Goal: Information Seeking & Learning: Learn about a topic

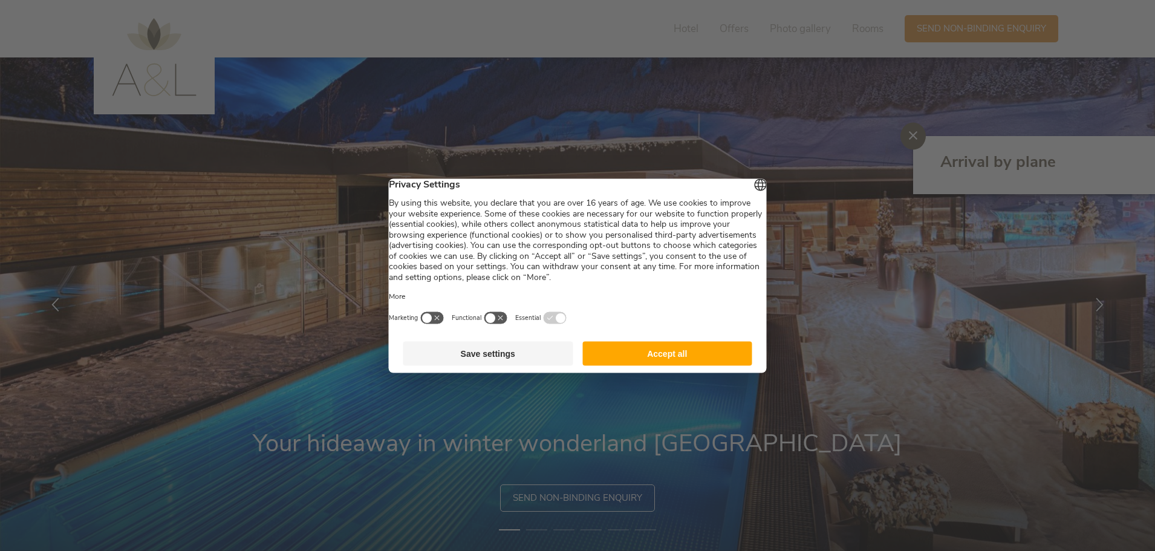
click at [633, 365] on button "Accept all" at bounding box center [667, 353] width 170 height 24
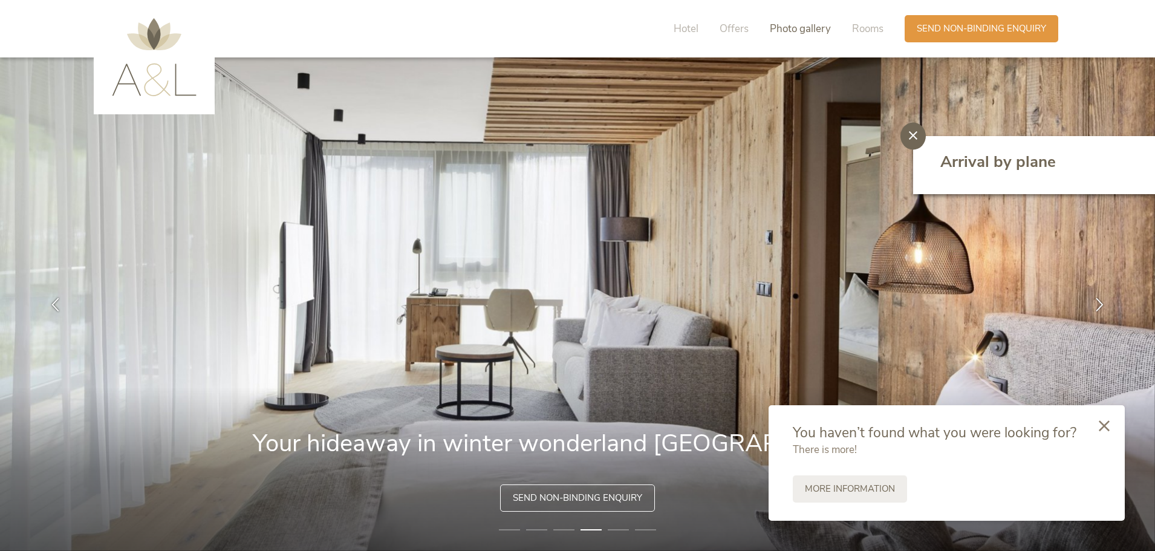
drag, startPoint x: 817, startPoint y: 30, endPoint x: 795, endPoint y: 32, distance: 21.9
click at [816, 30] on span "Photo gallery" at bounding box center [800, 29] width 61 height 14
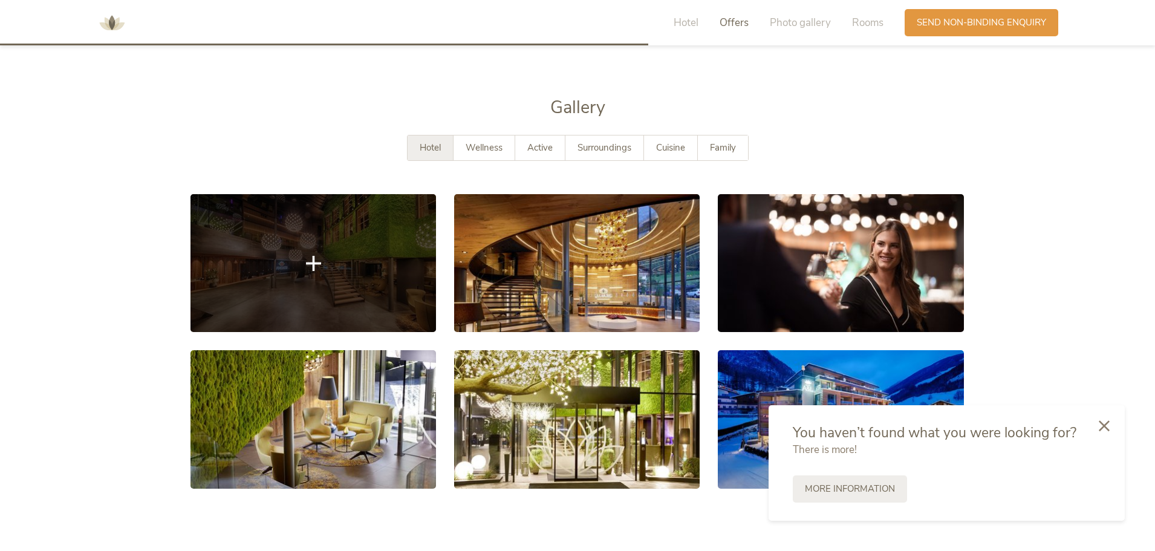
scroll to position [1875, 0]
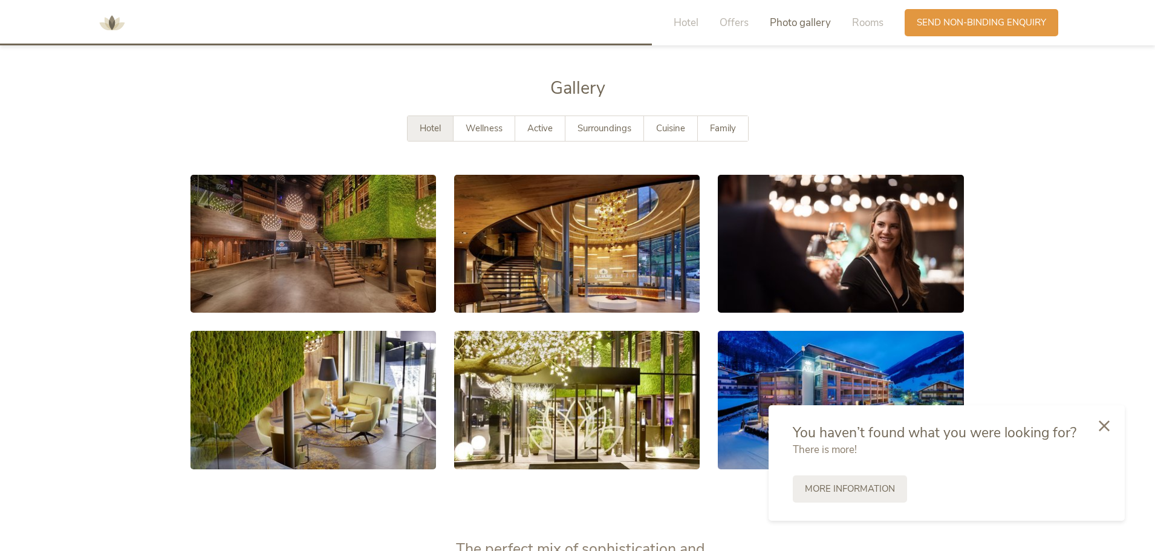
click at [430, 122] on span "Hotel" at bounding box center [430, 128] width 21 height 12
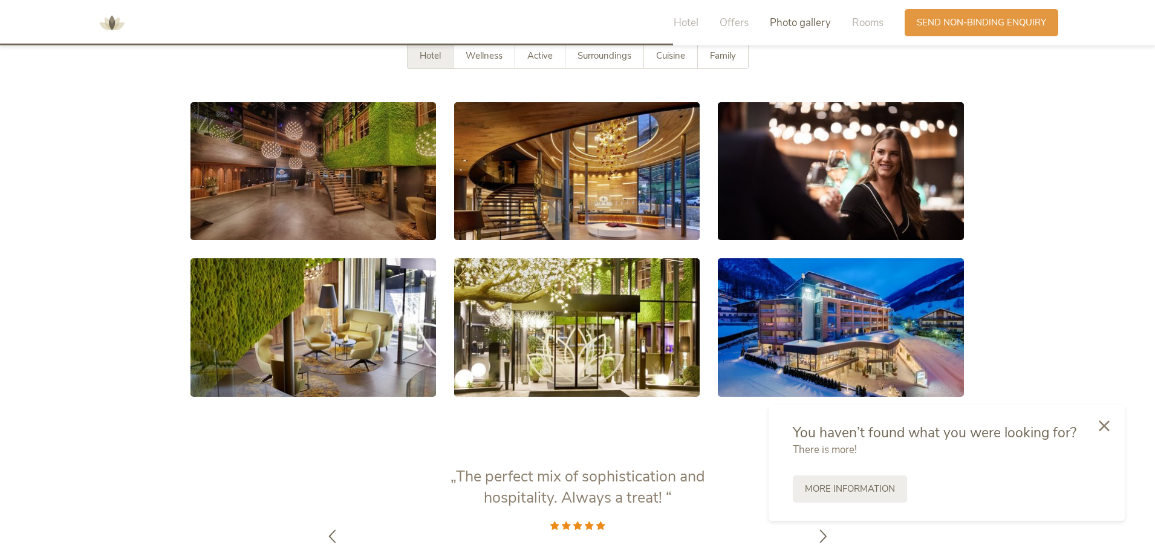
scroll to position [1936, 0]
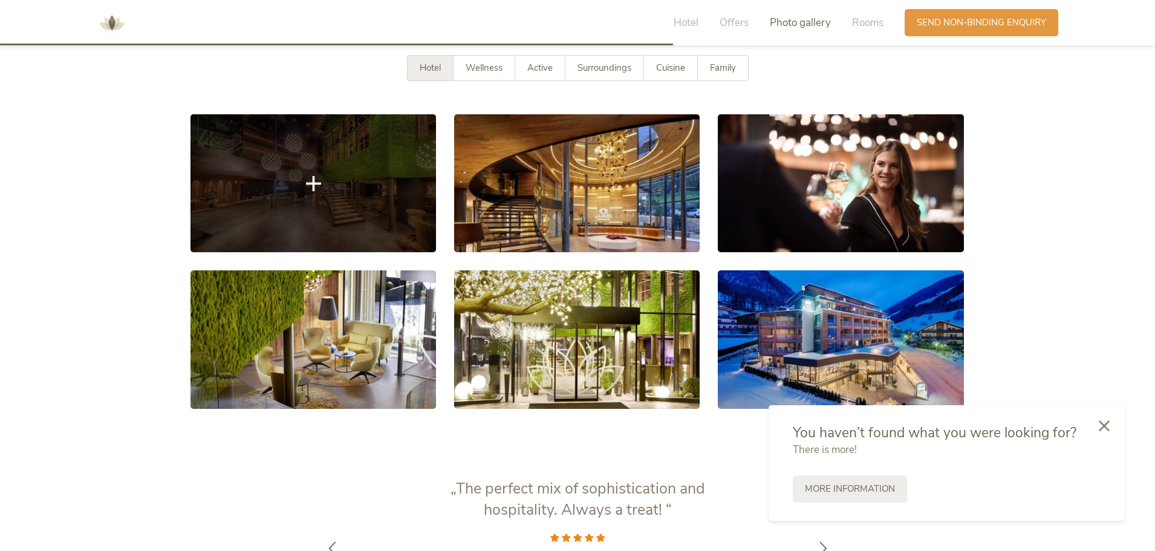
click at [316, 176] on icon at bounding box center [313, 183] width 15 height 15
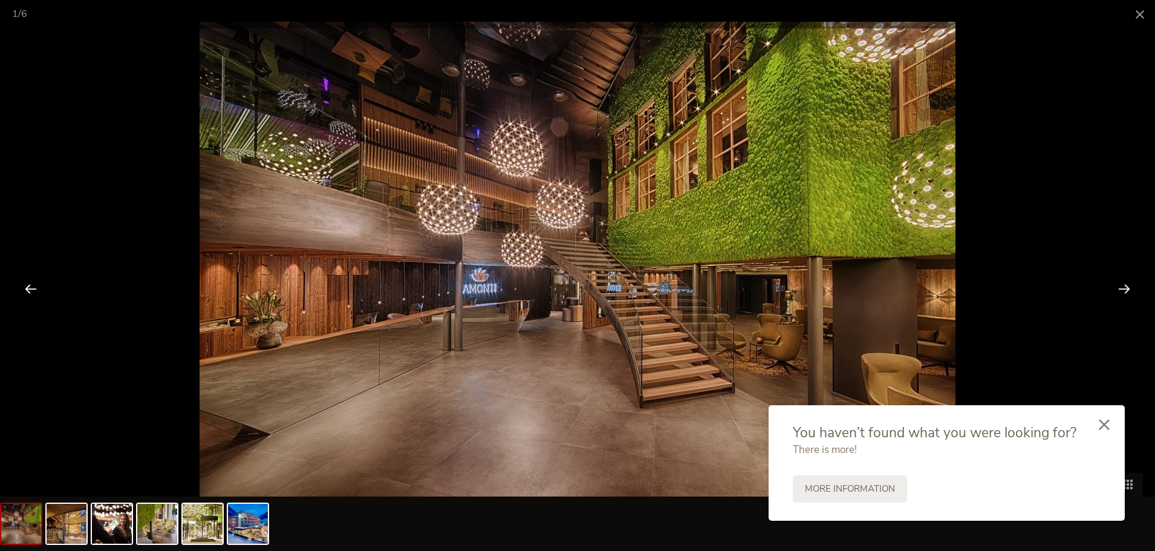
click at [1102, 422] on icon at bounding box center [1104, 424] width 11 height 11
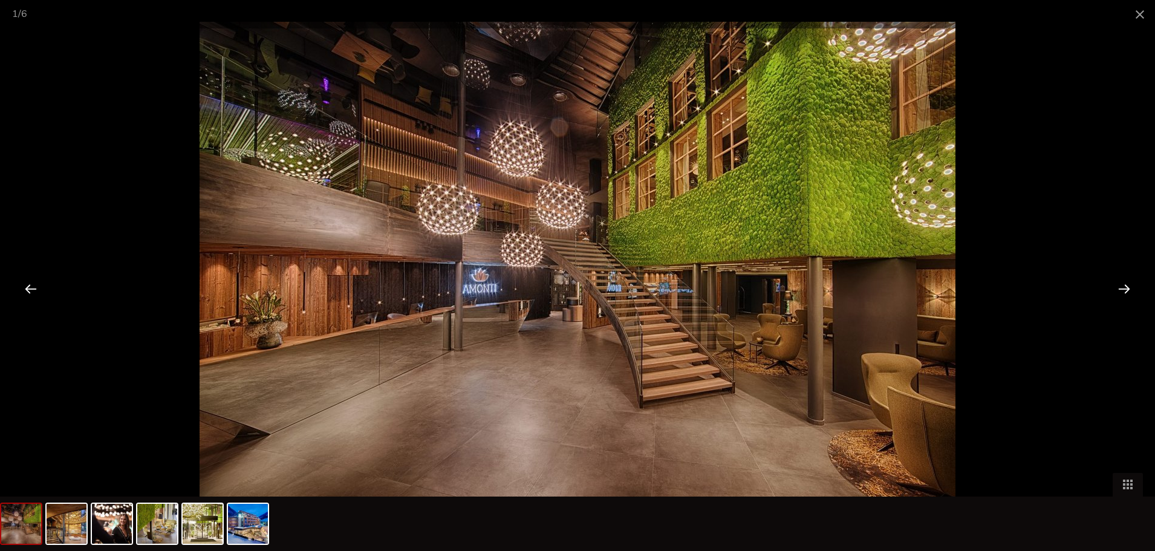
click at [1122, 282] on div at bounding box center [1125, 289] width 38 height 38
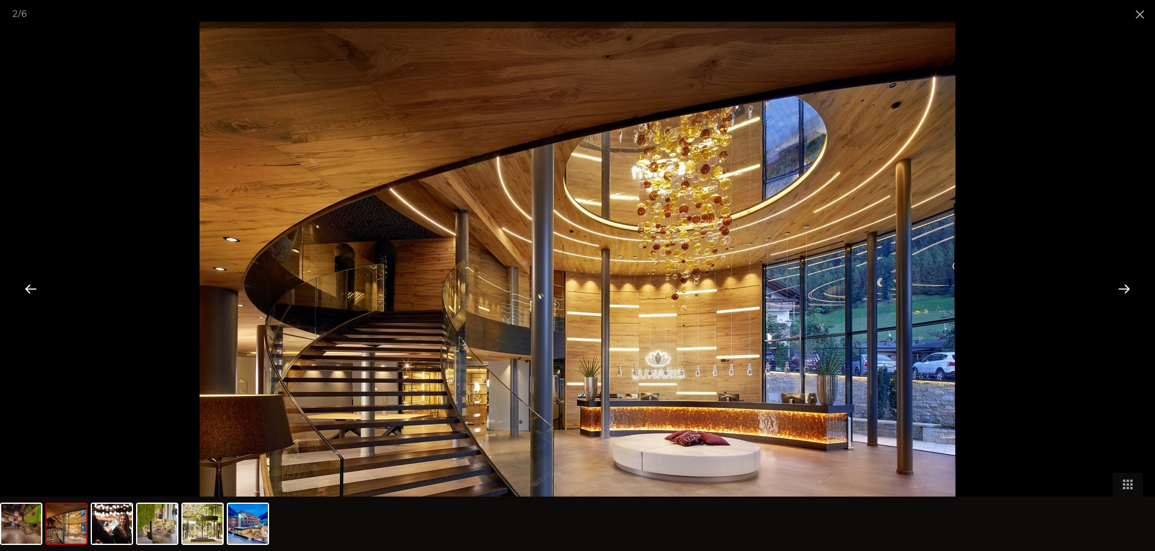
click at [1122, 282] on div at bounding box center [1125, 289] width 38 height 38
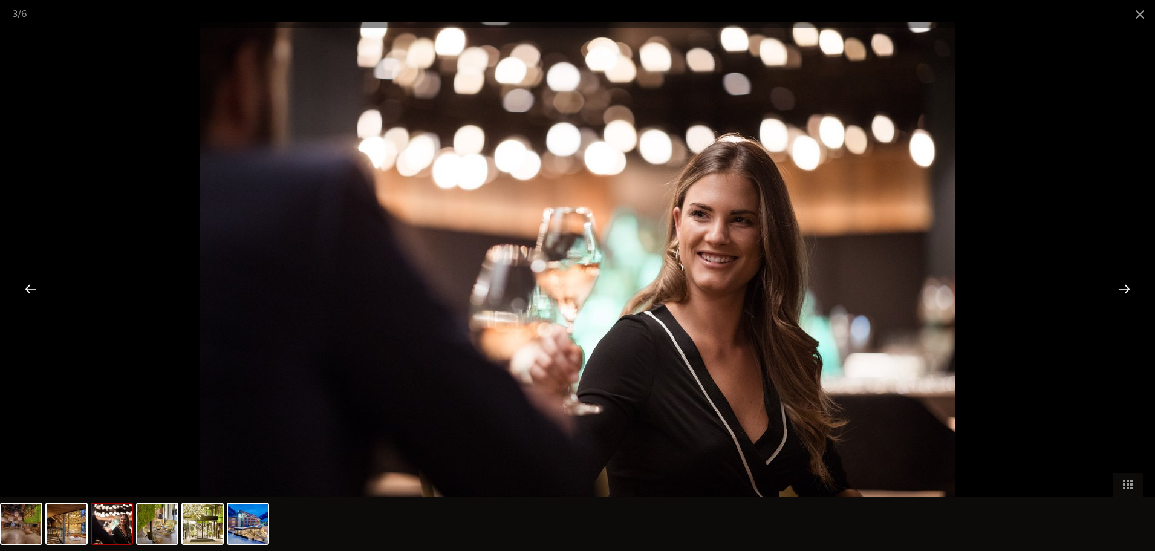
click at [1120, 282] on div at bounding box center [1125, 289] width 38 height 38
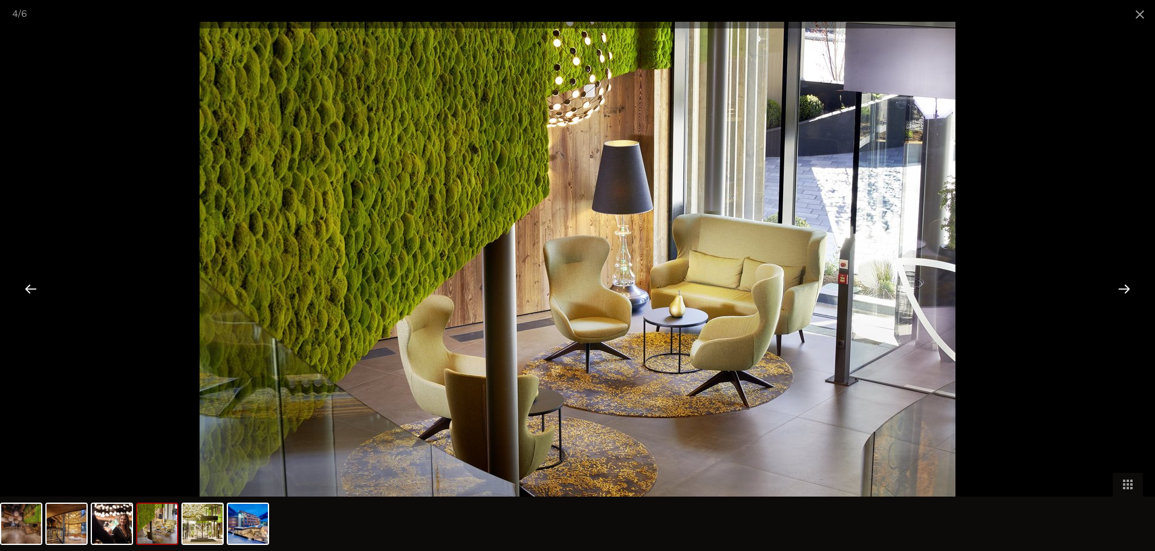
click at [1117, 282] on div at bounding box center [1125, 289] width 38 height 38
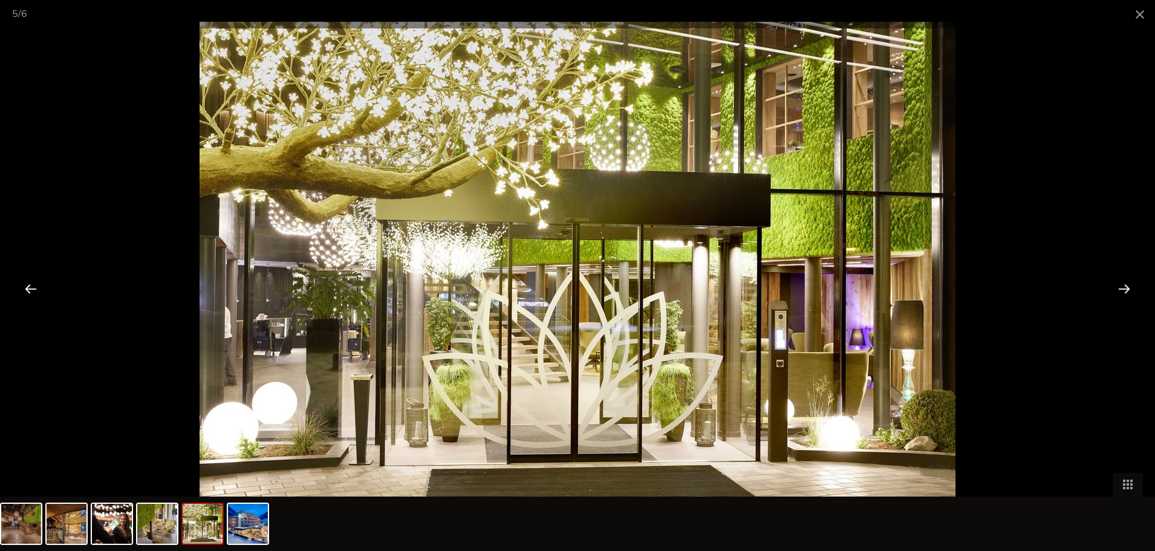
click at [1116, 283] on div at bounding box center [1125, 289] width 38 height 38
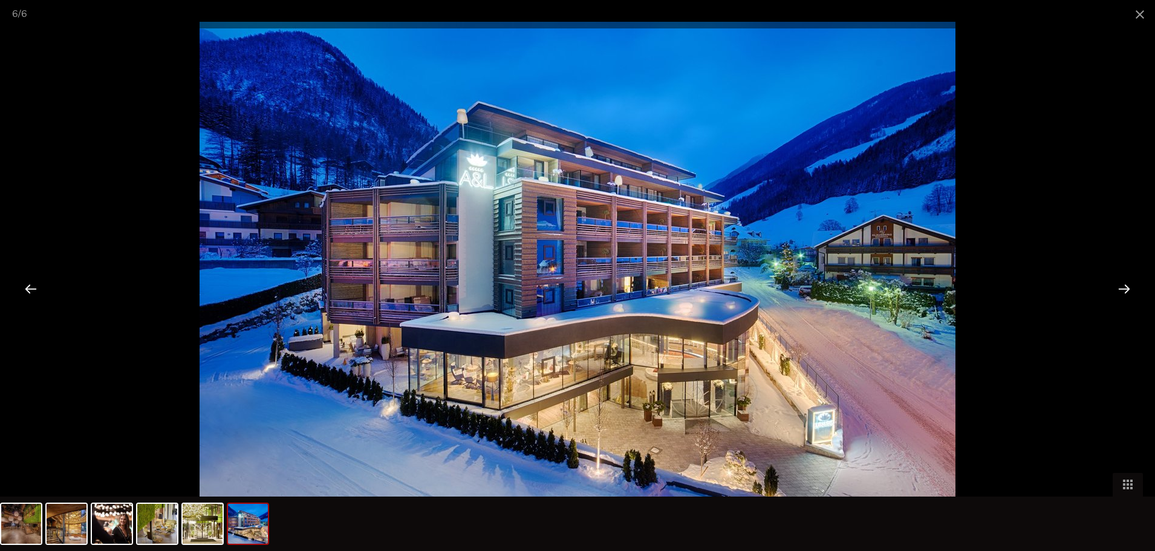
click at [1116, 283] on div at bounding box center [1125, 289] width 38 height 38
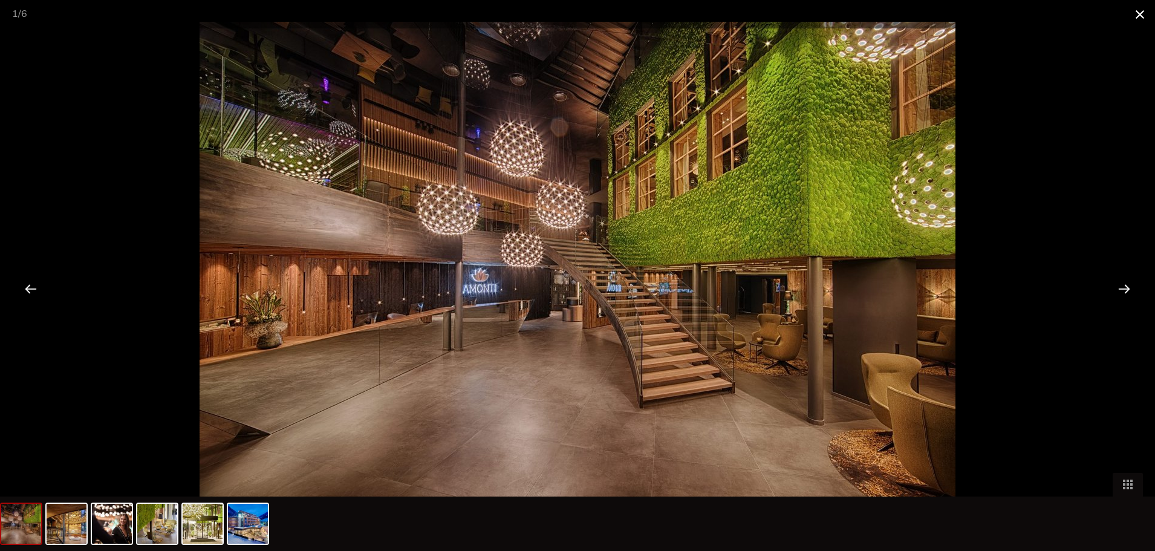
click at [1144, 13] on span at bounding box center [1140, 14] width 30 height 28
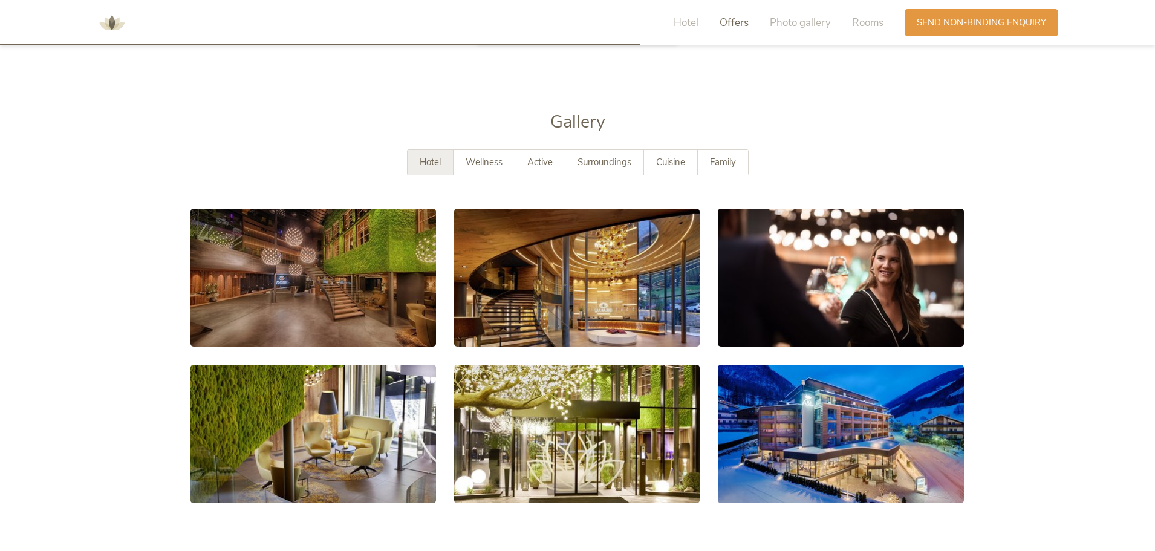
scroll to position [1815, 0]
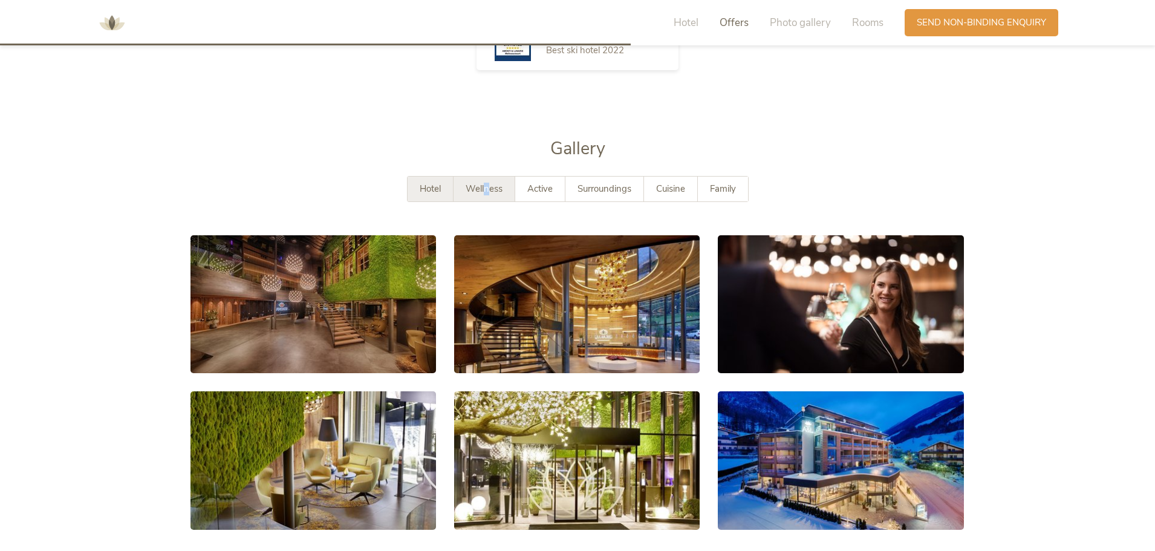
click at [485, 183] on span "Wellness" at bounding box center [484, 189] width 37 height 12
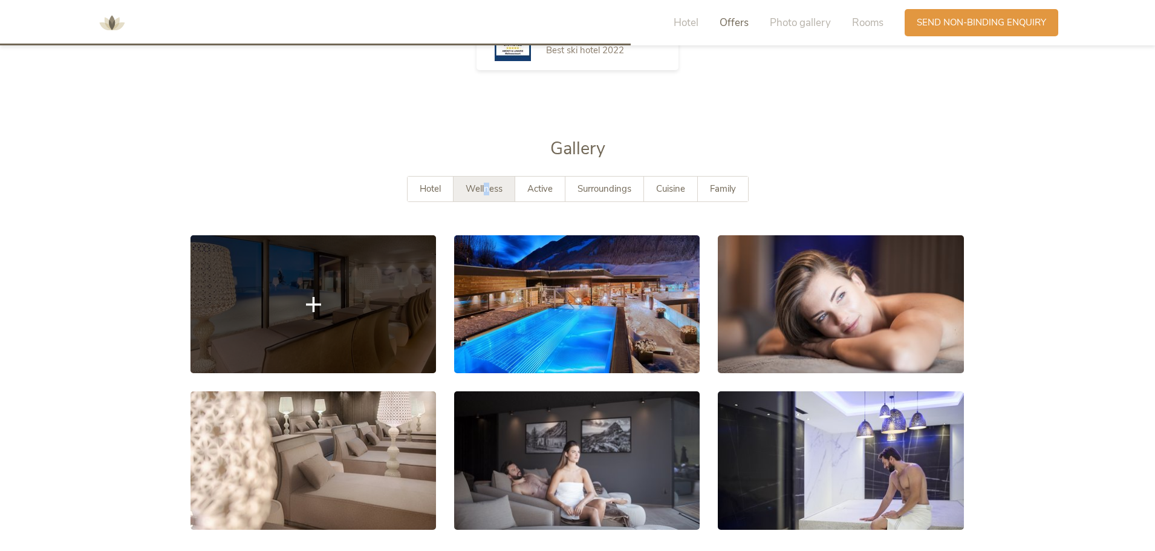
click at [321, 297] on icon at bounding box center [313, 304] width 15 height 15
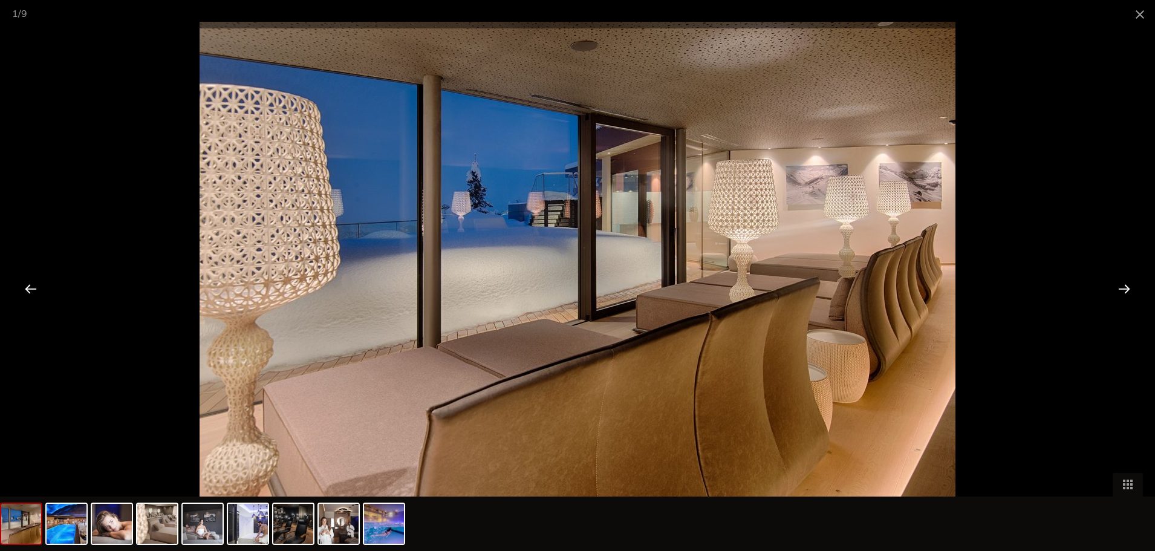
click at [1129, 287] on div at bounding box center [1125, 289] width 38 height 38
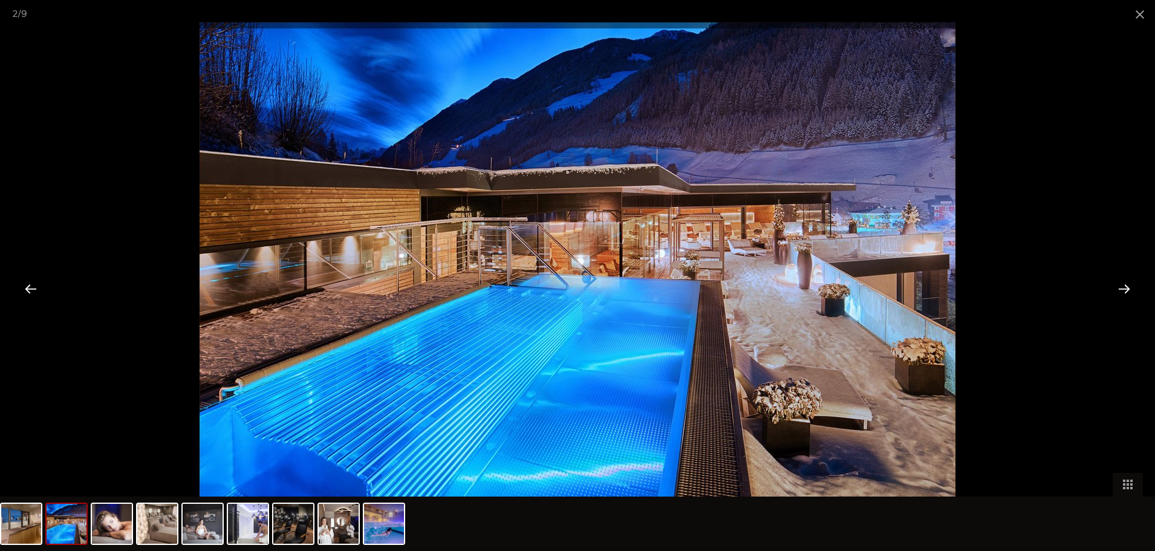
click at [1129, 287] on div at bounding box center [1125, 289] width 38 height 38
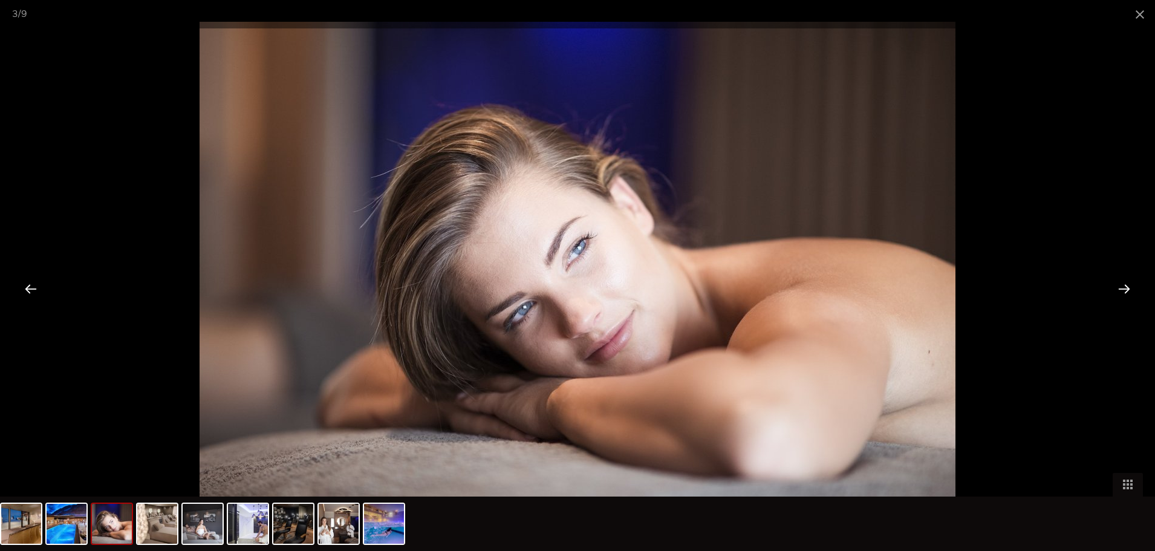
click at [1129, 287] on div at bounding box center [1125, 289] width 38 height 38
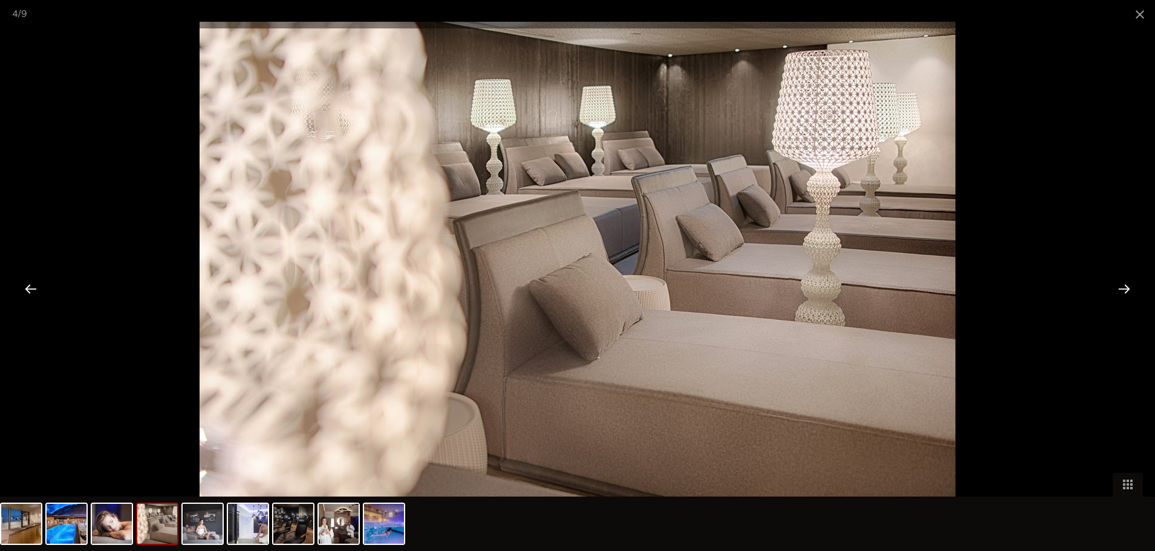
click at [1129, 287] on div at bounding box center [1125, 289] width 38 height 38
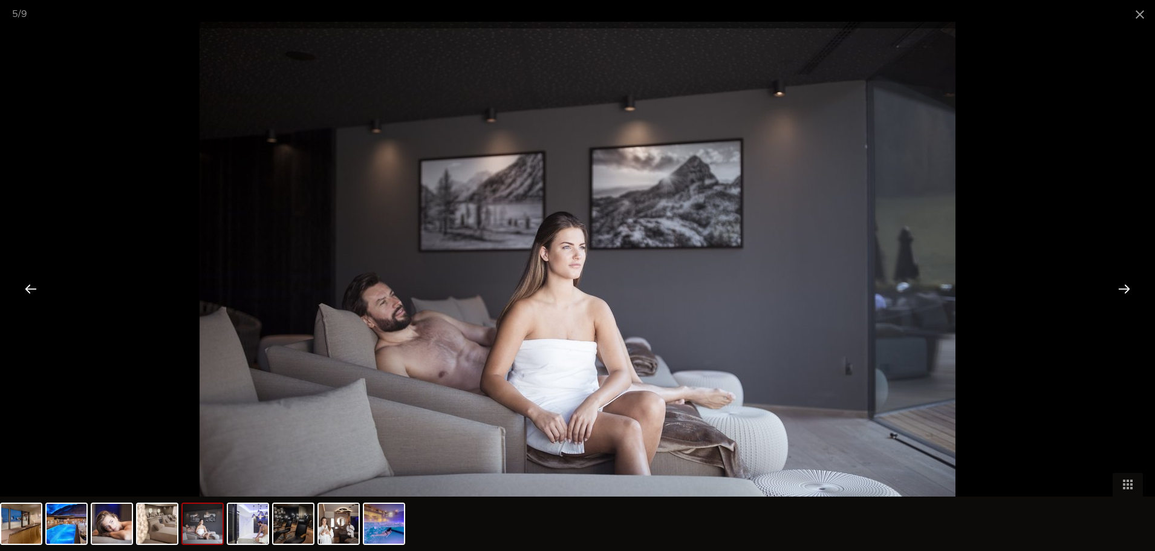
click at [1129, 287] on div at bounding box center [1125, 289] width 38 height 38
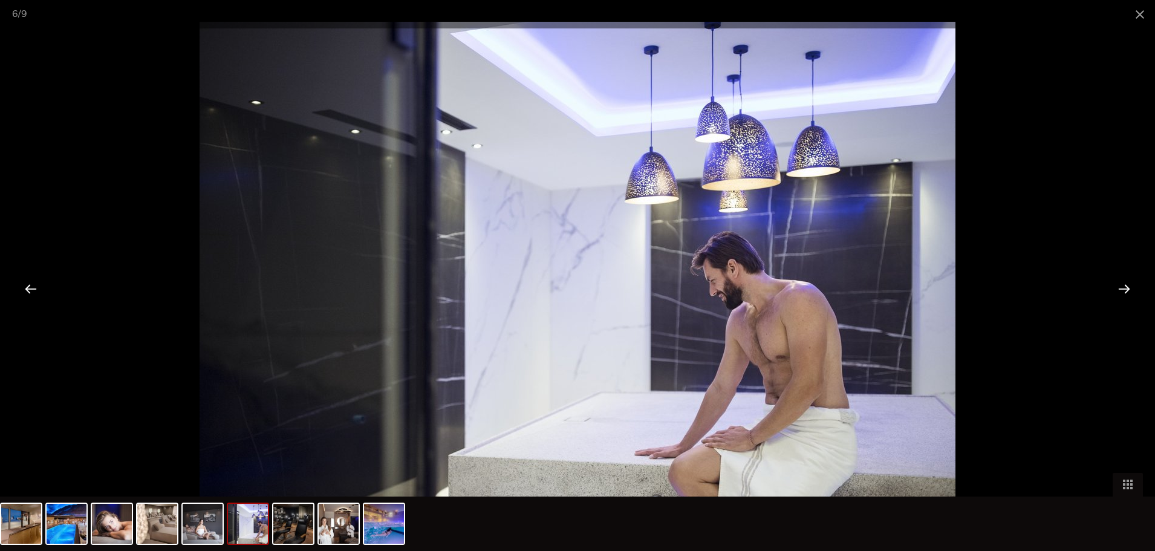
click at [1129, 287] on div at bounding box center [1125, 289] width 38 height 38
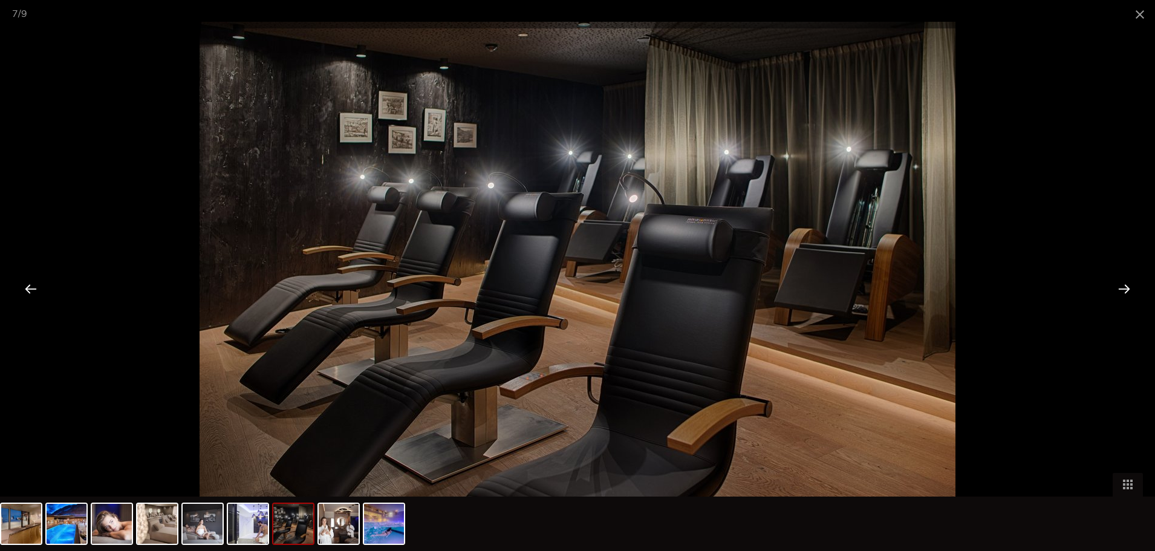
click at [1129, 287] on div at bounding box center [1125, 289] width 38 height 38
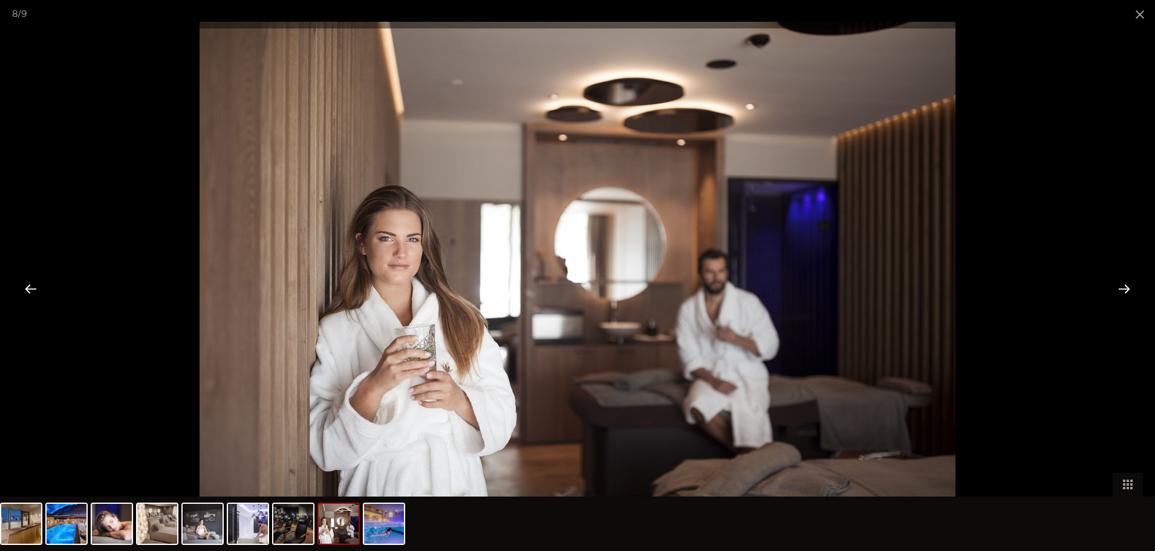
click at [1129, 287] on div at bounding box center [1125, 289] width 38 height 38
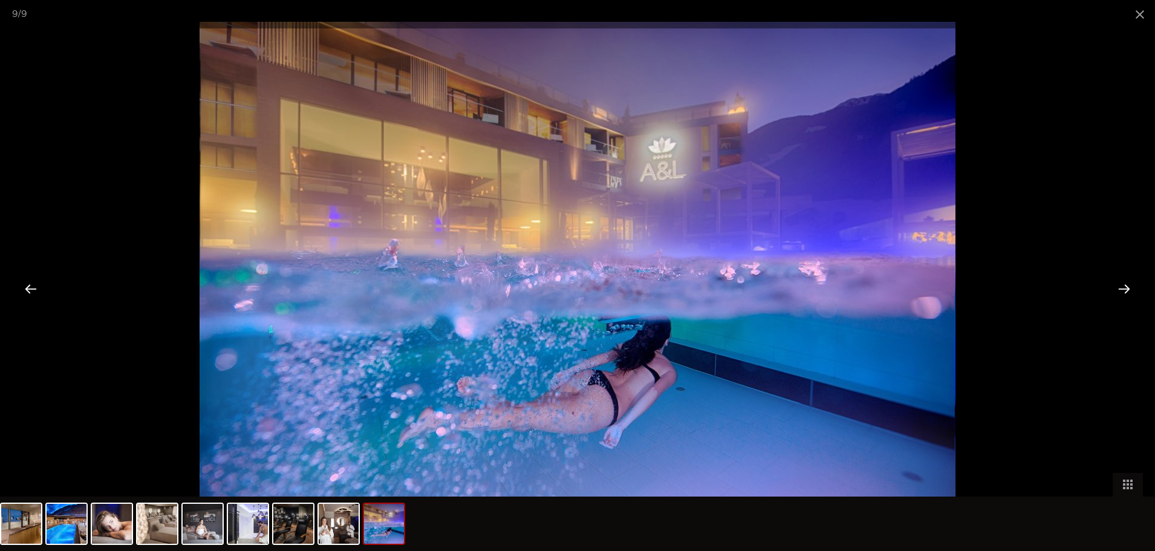
click at [1129, 287] on div at bounding box center [1125, 289] width 38 height 38
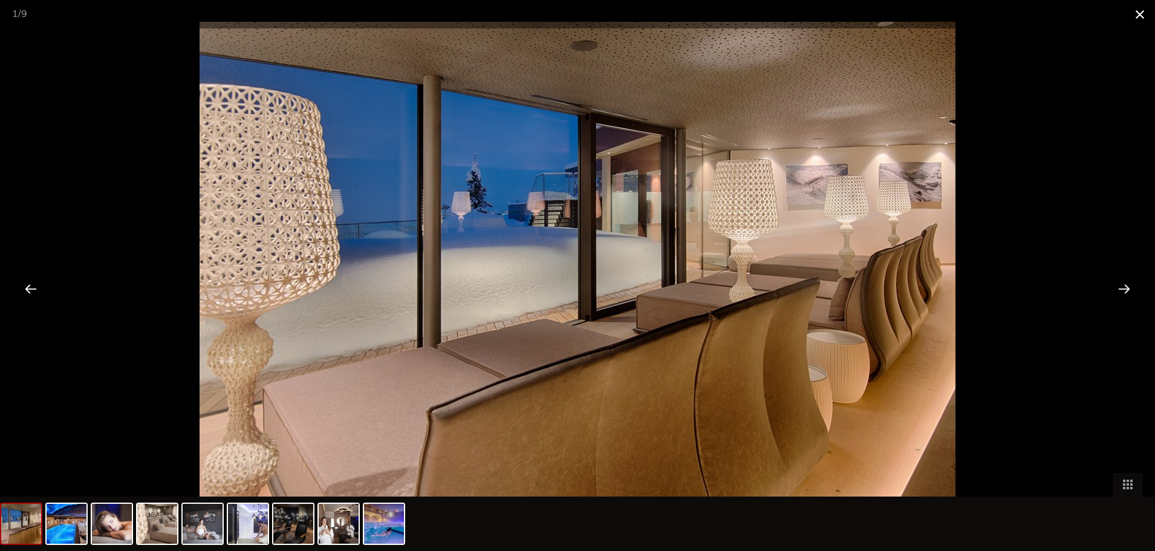
click at [1143, 13] on span at bounding box center [1140, 14] width 30 height 28
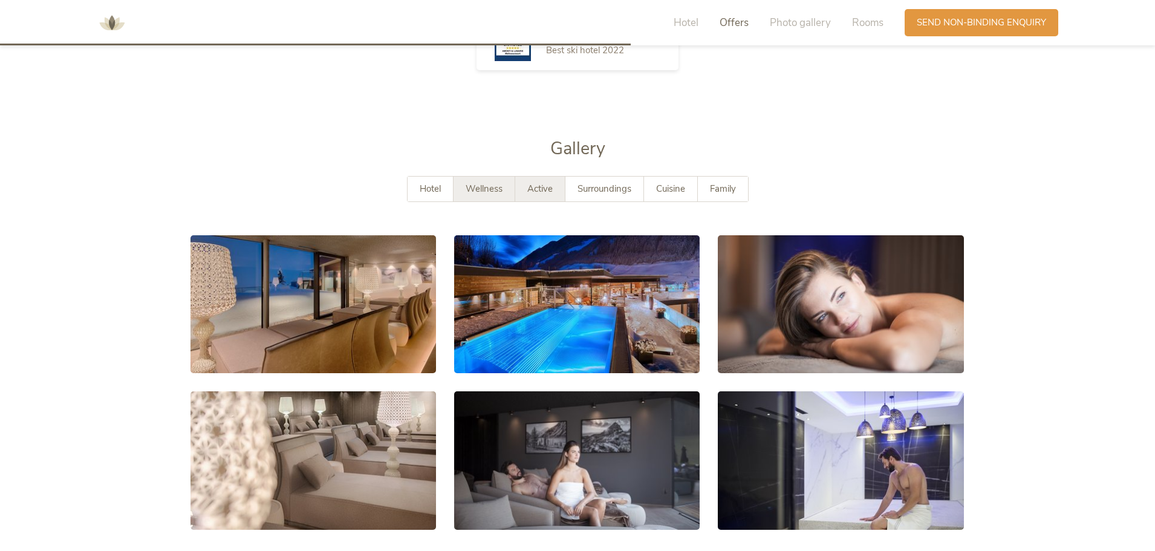
click at [536, 183] on span "Active" at bounding box center [539, 189] width 25 height 12
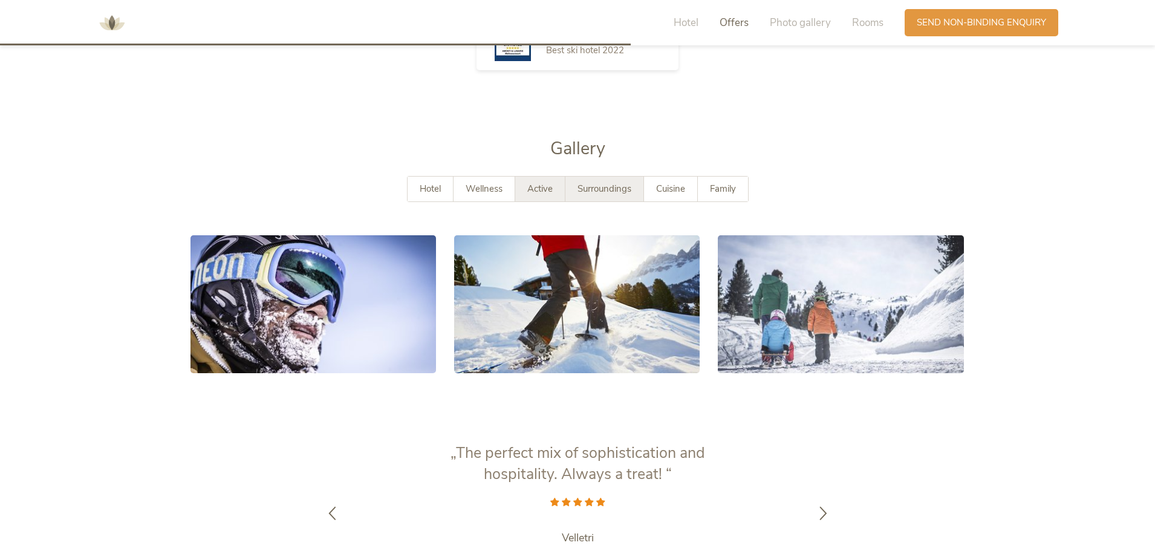
click at [623, 183] on span "Surroundings" at bounding box center [605, 189] width 54 height 12
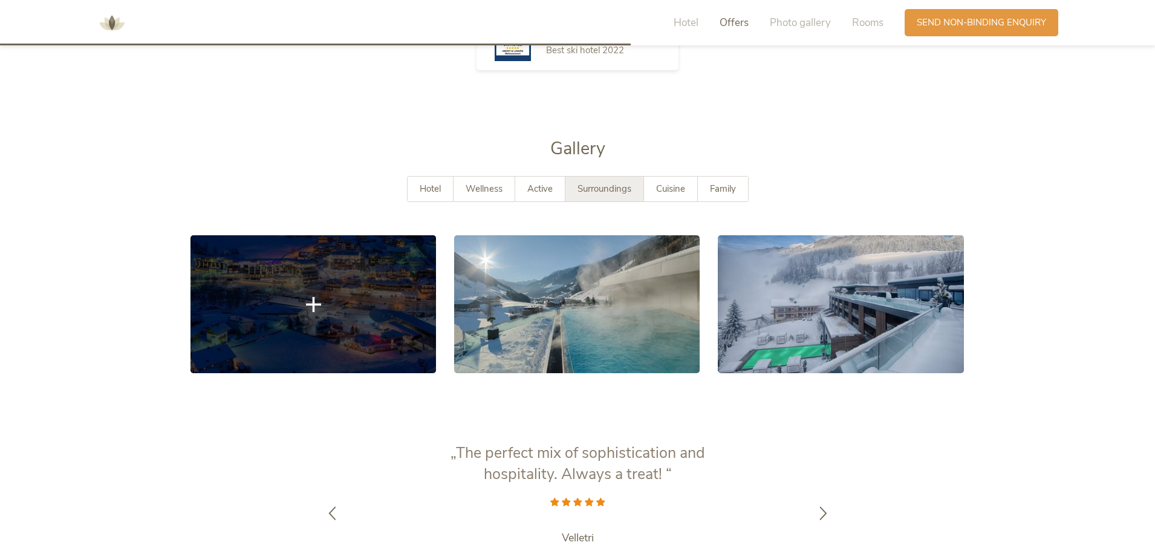
click at [357, 293] on link at bounding box center [314, 304] width 246 height 138
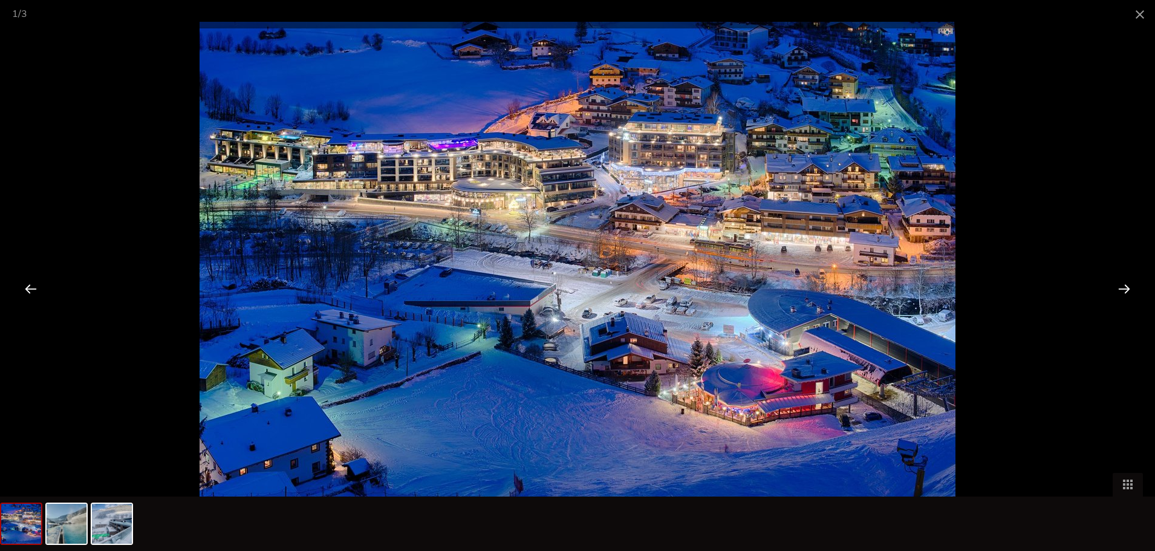
click at [1126, 287] on div at bounding box center [1125, 289] width 38 height 38
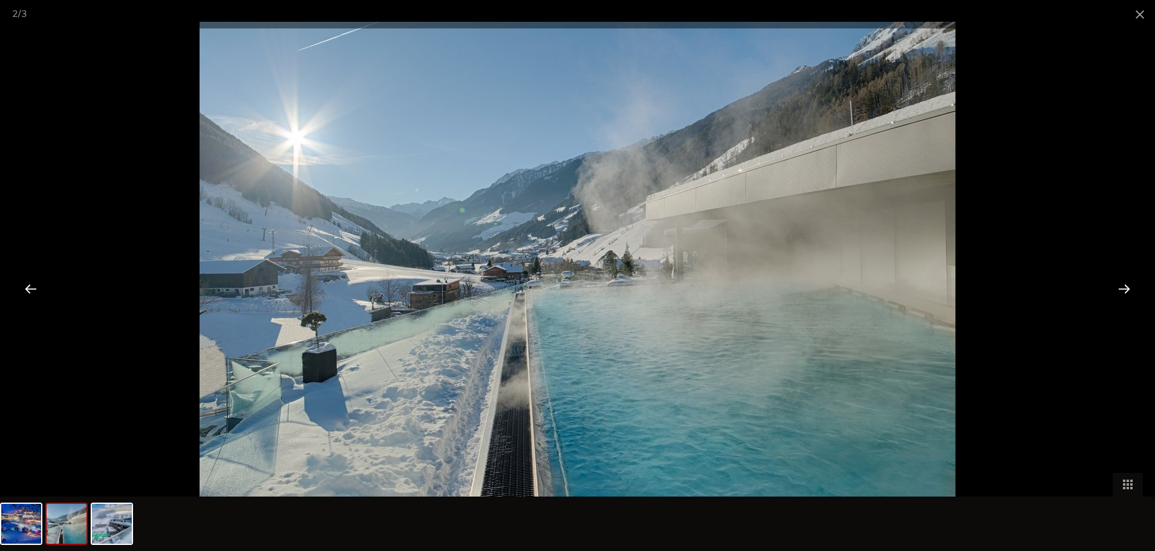
click at [1126, 287] on div at bounding box center [1125, 289] width 38 height 38
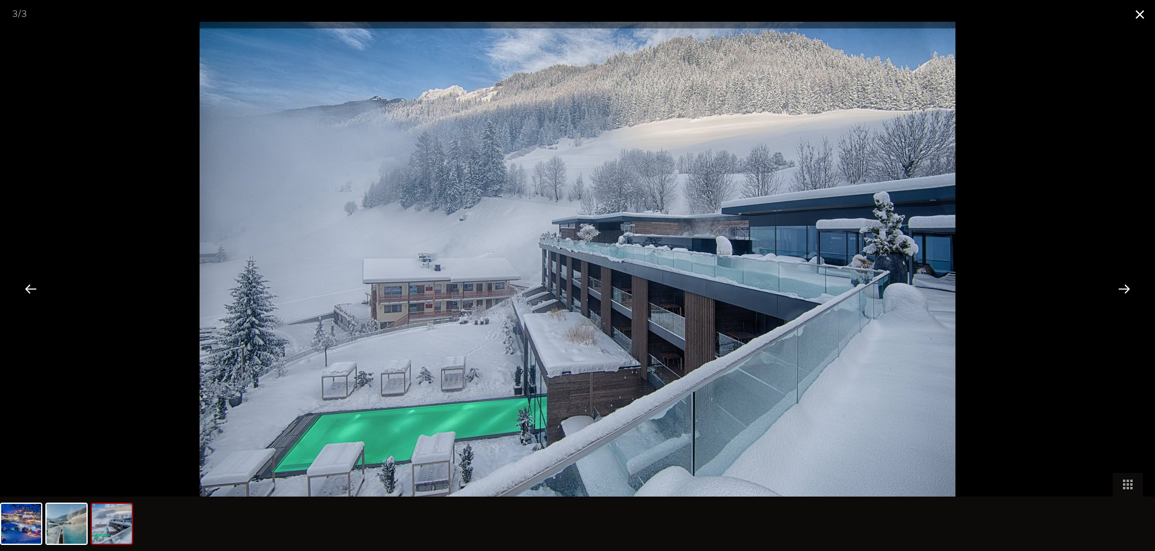
click at [1141, 12] on span at bounding box center [1140, 14] width 30 height 28
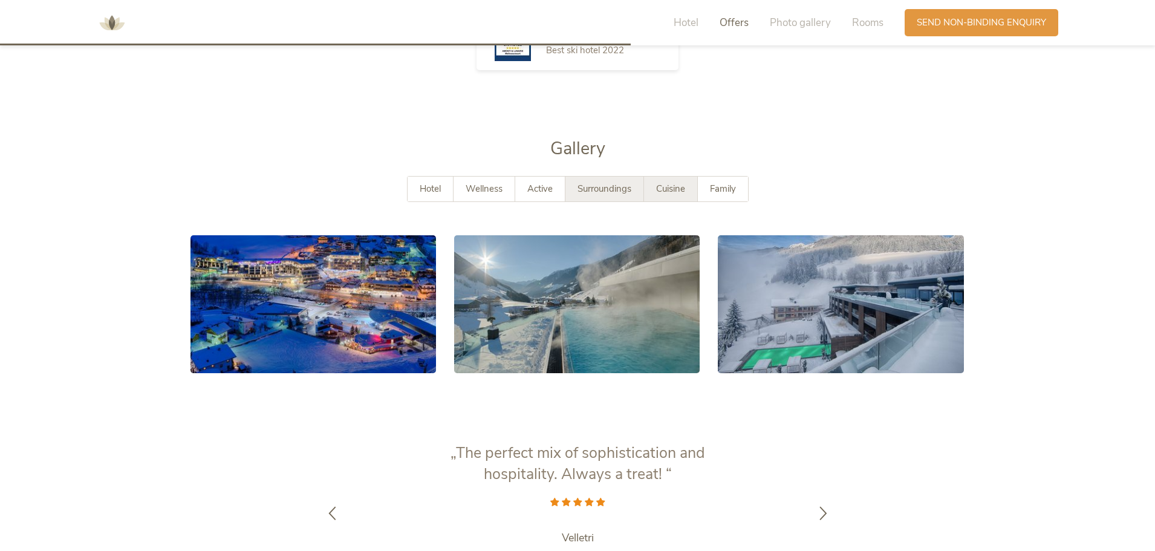
click at [669, 183] on span "Cuisine" at bounding box center [670, 189] width 29 height 12
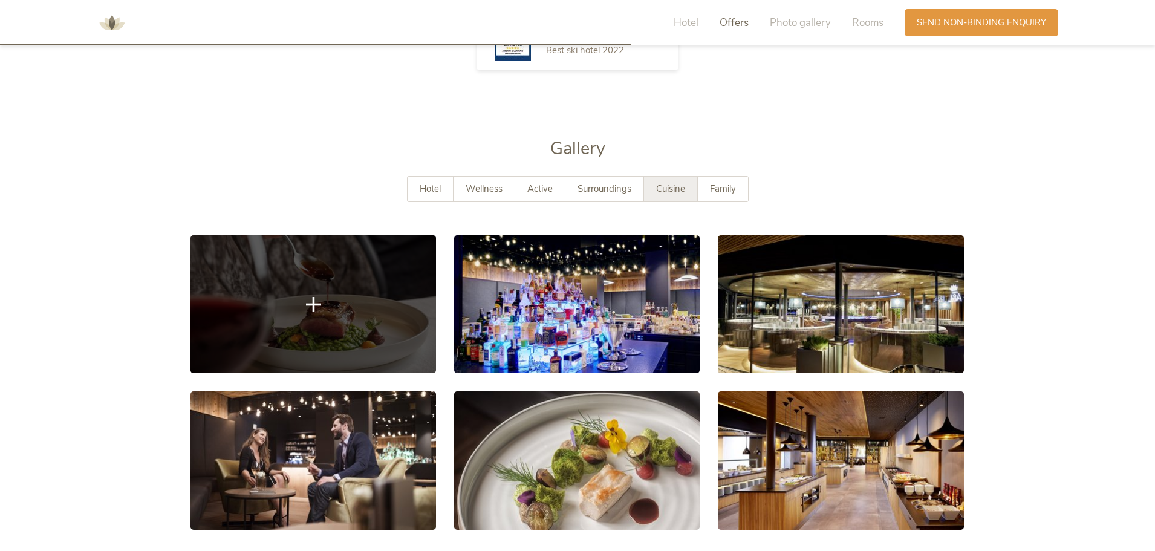
click at [322, 281] on link at bounding box center [314, 304] width 246 height 138
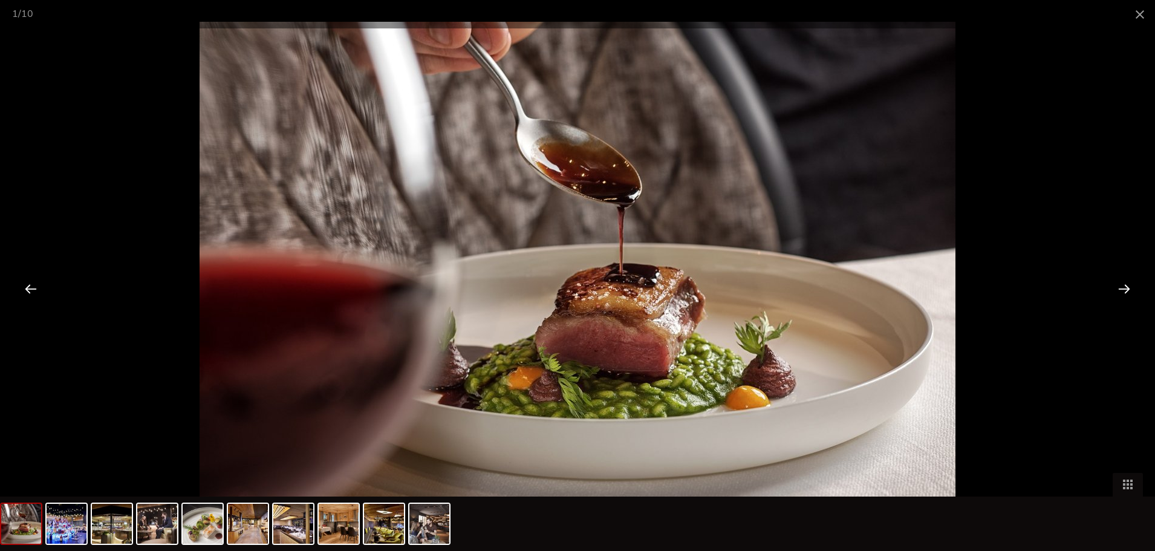
click at [1132, 289] on div at bounding box center [1125, 289] width 38 height 38
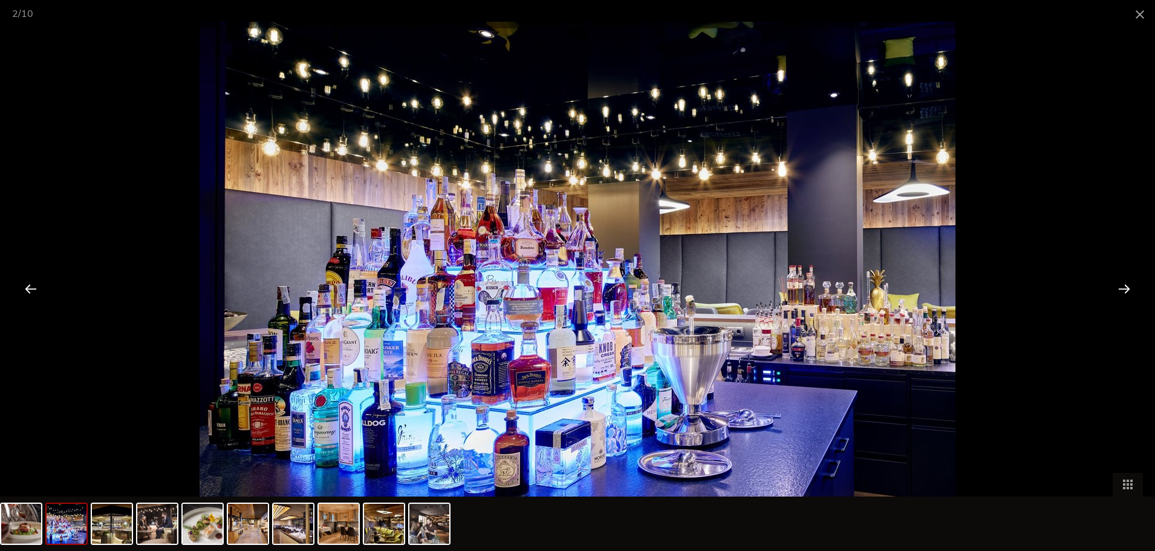
click at [1132, 289] on div at bounding box center [1125, 289] width 38 height 38
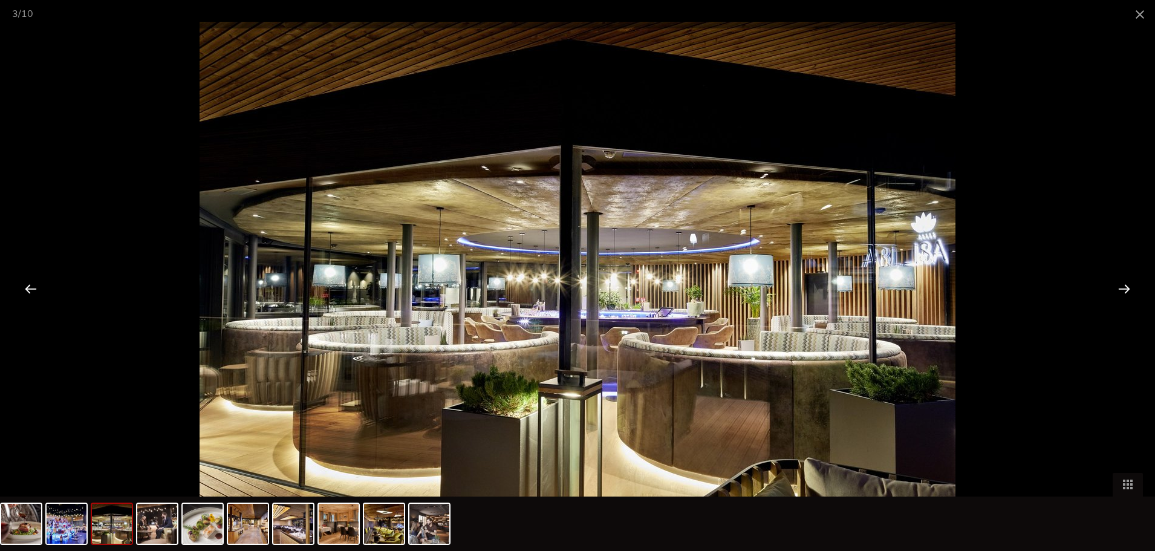
click at [1132, 289] on div at bounding box center [1125, 289] width 38 height 38
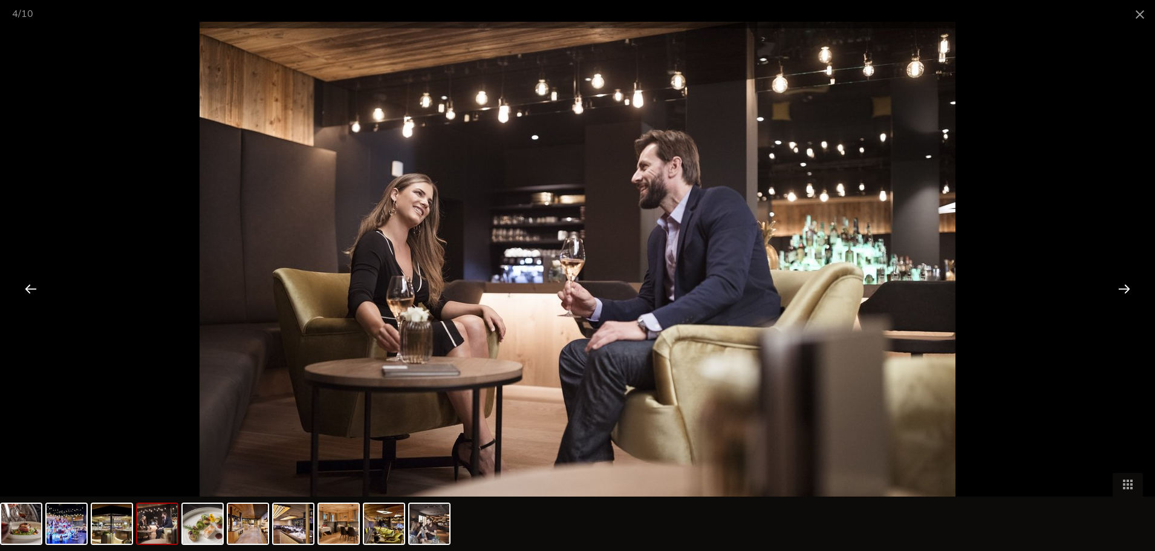
click at [1132, 289] on div at bounding box center [1125, 289] width 38 height 38
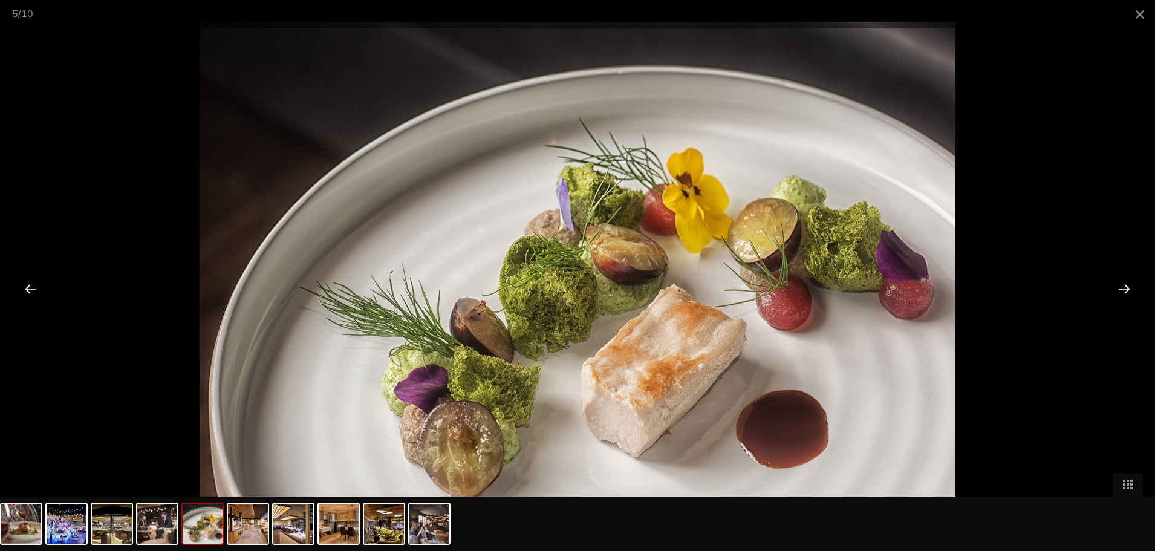
click at [1132, 289] on div at bounding box center [1125, 289] width 38 height 38
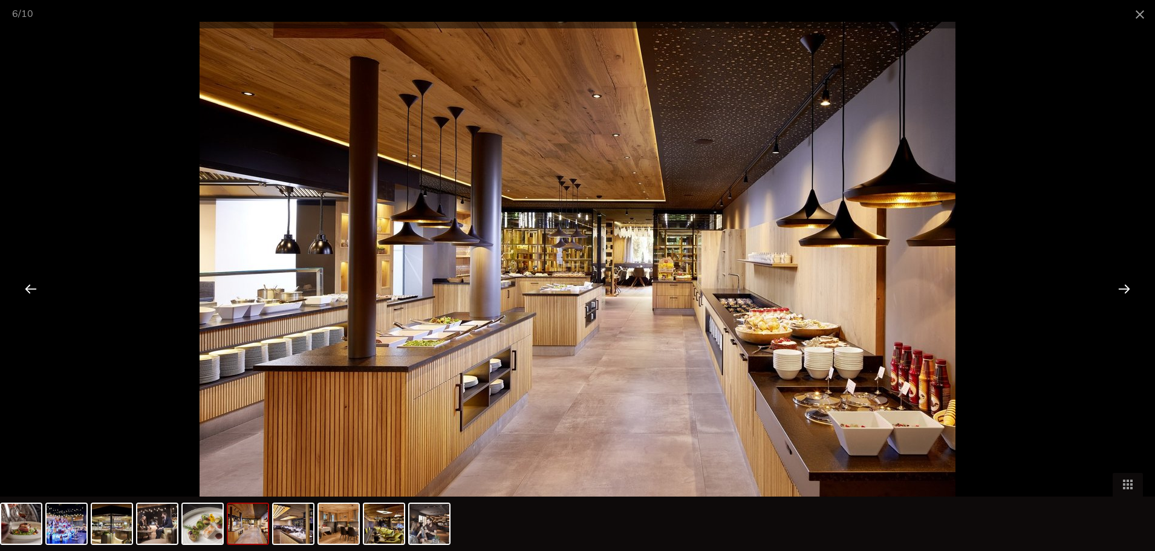
click at [1132, 289] on div at bounding box center [1125, 289] width 38 height 38
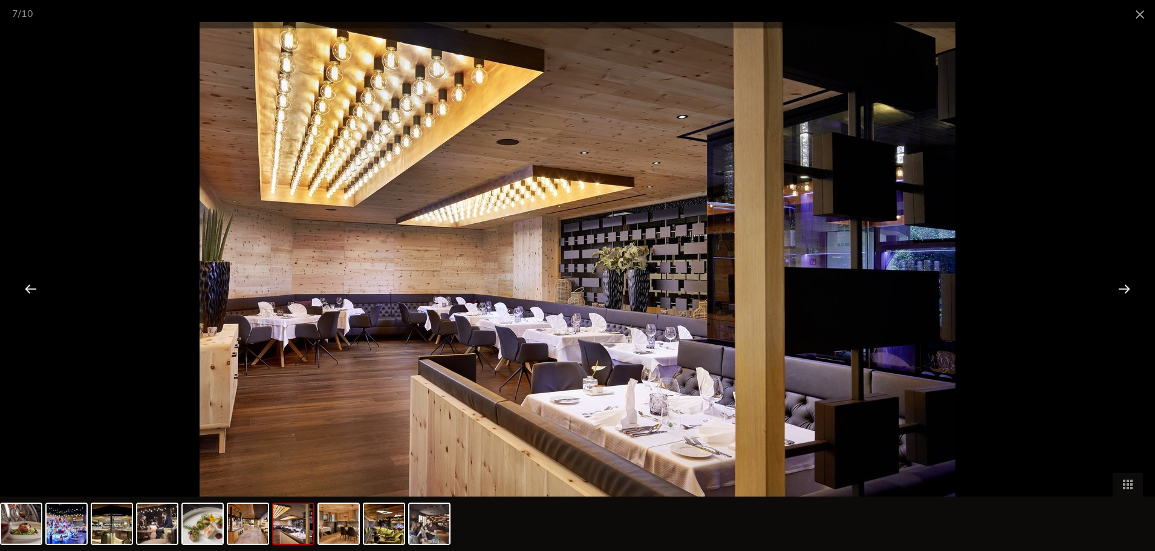
click at [1132, 289] on div at bounding box center [1125, 289] width 38 height 38
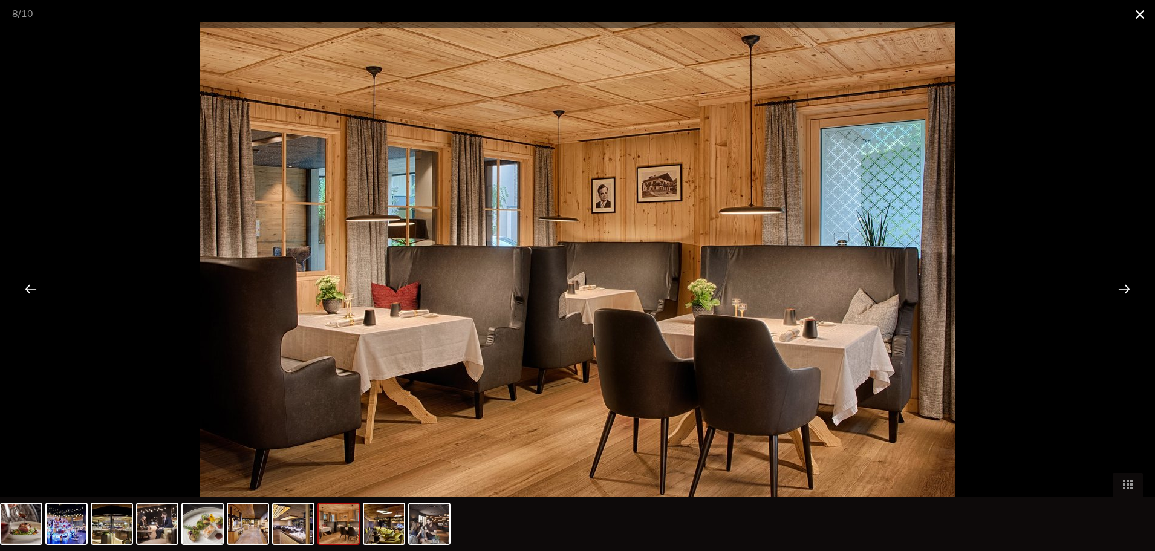
click at [1143, 17] on span at bounding box center [1140, 14] width 30 height 28
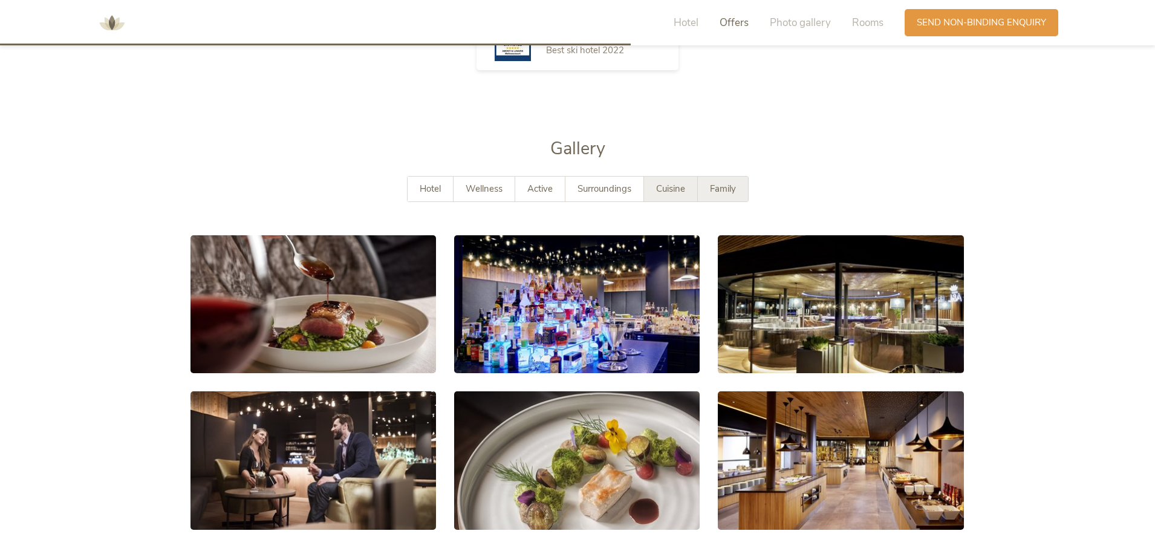
click at [736, 183] on span "Family" at bounding box center [723, 189] width 26 height 12
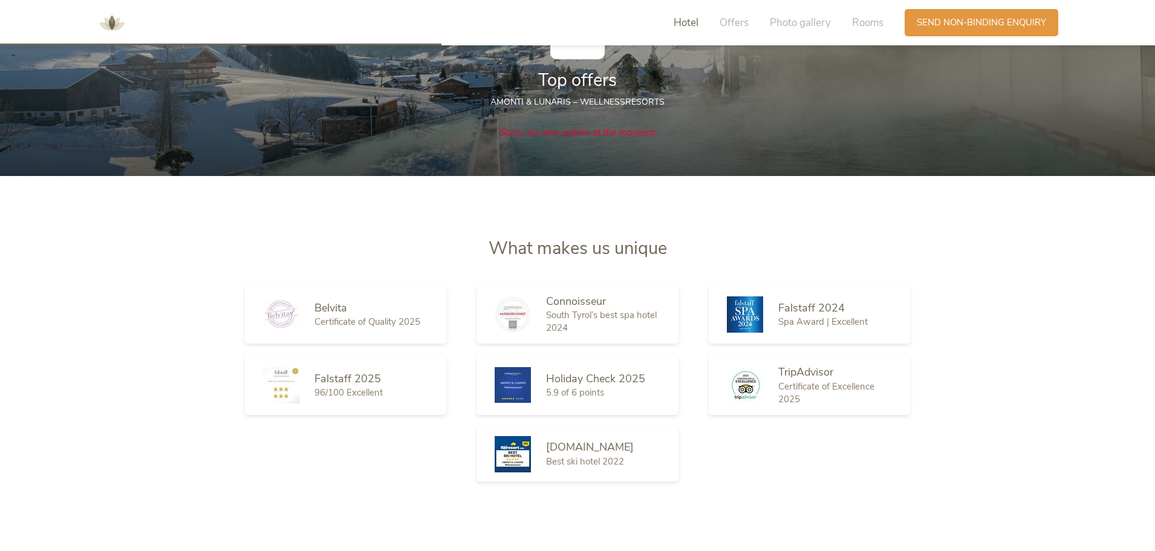
scroll to position [1270, 0]
